Goal: Check status: Check status

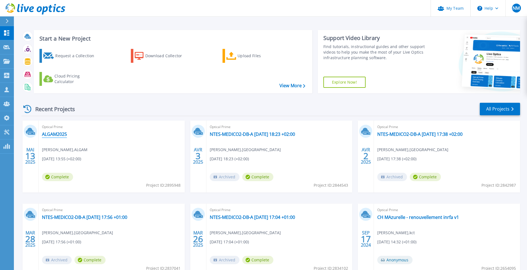
click at [57, 136] on link "ALGAM2025" at bounding box center [54, 134] width 25 height 6
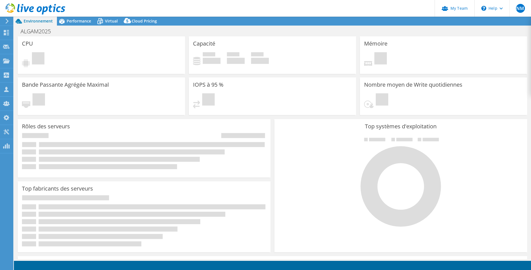
select select "EULondon"
select select "EUR"
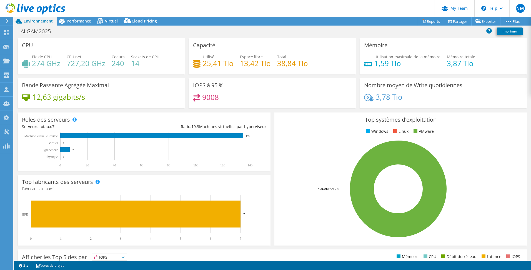
drag, startPoint x: 78, startPoint y: 19, endPoint x: 79, endPoint y: 143, distance: 123.6
click at [78, 19] on span "Performance" at bounding box center [79, 20] width 24 height 5
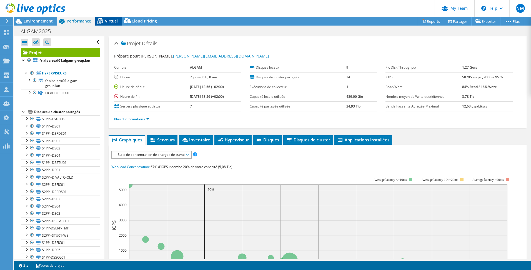
click at [113, 21] on span "Virtual" at bounding box center [111, 20] width 13 height 5
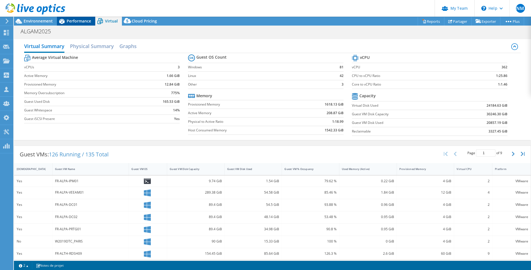
click at [71, 22] on span "Performance" at bounding box center [79, 20] width 24 height 5
